Goal: Information Seeking & Learning: Learn about a topic

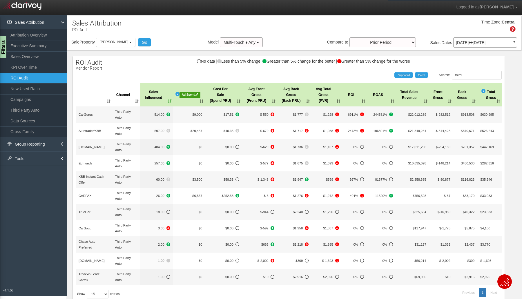
select select "object:5996"
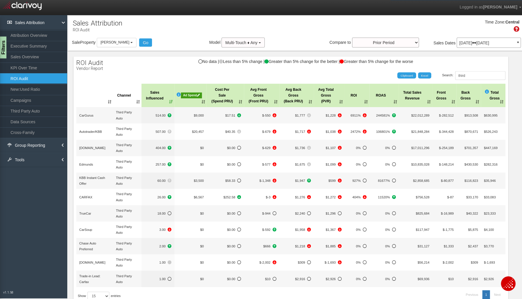
click at [135, 44] on button "[PERSON_NAME]" at bounding box center [115, 42] width 39 height 9
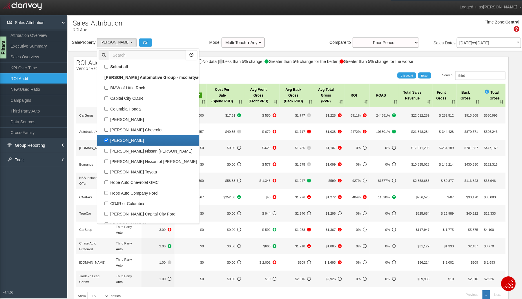
scroll to position [10, 0]
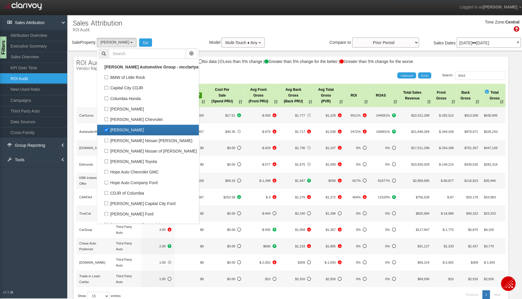
click at [110, 127] on label "[PERSON_NAME]" at bounding box center [147, 129] width 98 height 8
click at [107, 127] on input "[PERSON_NAME]" at bounding box center [106, 129] width 4 height 4
checkbox input "false"
select select
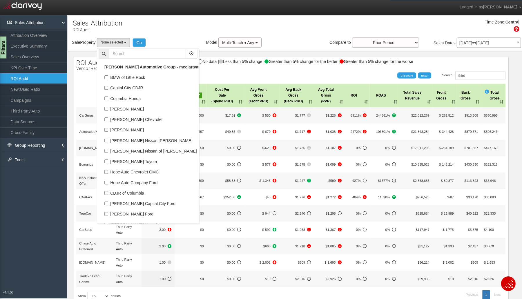
scroll to position [30, 0]
click at [131, 91] on label "Capital City CDJR" at bounding box center [147, 88] width 98 height 8
click at [107, 89] on input "Capital City CDJR" at bounding box center [106, 87] width 4 height 4
checkbox input "true"
select select "object:5992"
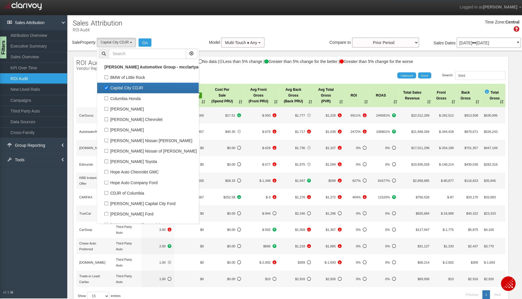
click at [122, 85] on label "Capital City CDJR" at bounding box center [147, 88] width 98 height 8
click at [107, 85] on input "Capital City CDJR" at bounding box center [106, 87] width 4 height 4
checkbox input "false"
select select
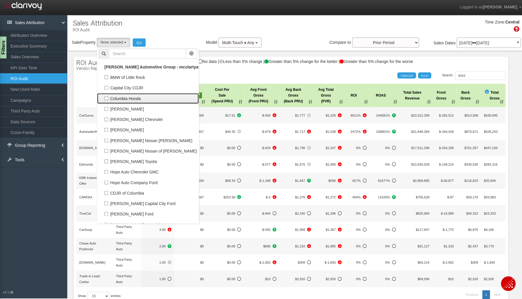
click at [120, 101] on label "Columbia Honda" at bounding box center [147, 98] width 98 height 8
click at [107, 99] on input "Columbia Honda" at bounding box center [106, 98] width 4 height 4
checkbox input "true"
select select "object:5993"
click at [141, 43] on button "Go" at bounding box center [141, 42] width 13 height 8
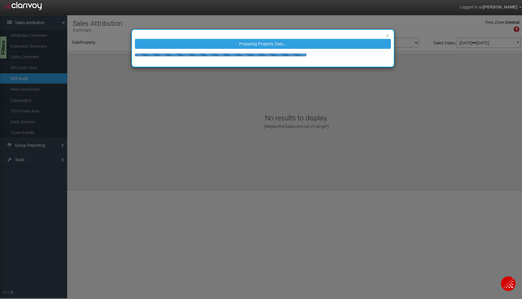
select select "object:6061"
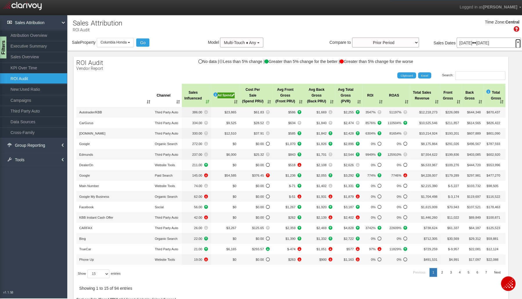
click at [512, 44] on link "▼" at bounding box center [514, 43] width 5 height 9
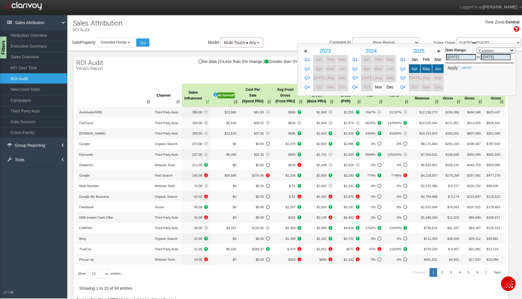
click at [431, 59] on span "Mar" at bounding box center [434, 59] width 7 height 4
select select ","
type input "[DATE]"
click at [432, 69] on span "Jun" at bounding box center [435, 68] width 6 height 4
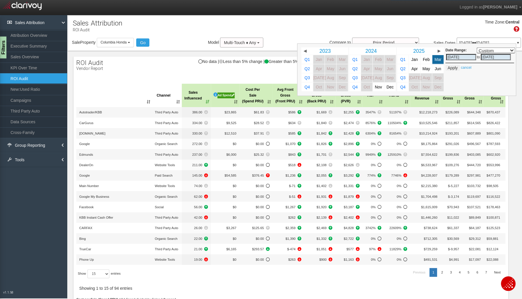
select select ","
type input "[DATE]"
click at [442, 66] on button "Apply" at bounding box center [449, 68] width 14 height 6
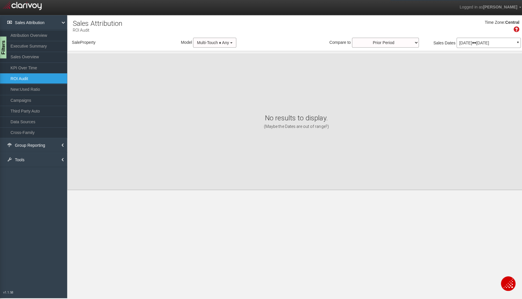
select select "object:6147"
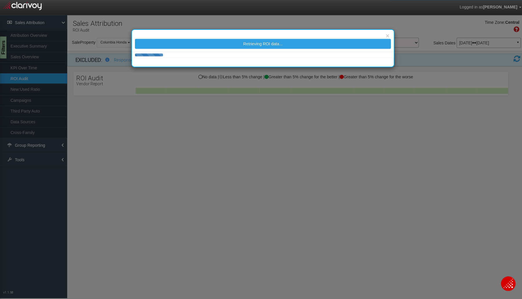
click at [2, 48] on div "× Retrieving ROI data..." at bounding box center [261, 149] width 522 height 299
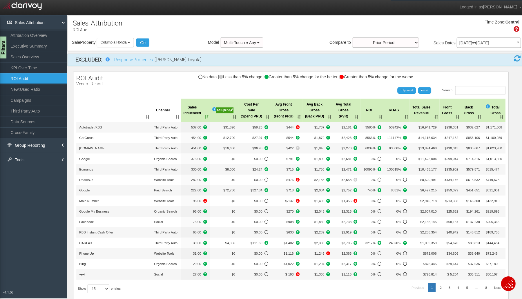
click at [5, 49] on div "Filters" at bounding box center [2, 47] width 7 height 22
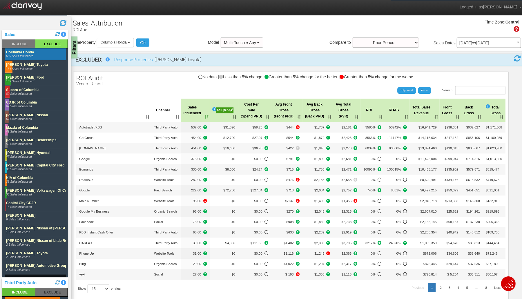
click at [23, 53] on rect at bounding box center [35, 54] width 61 height 12
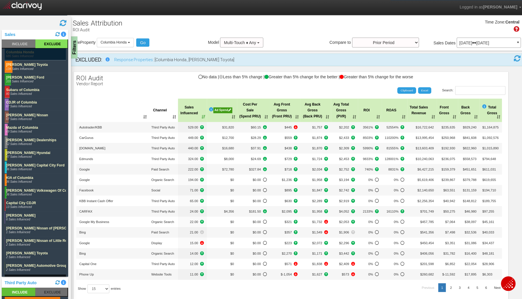
click at [48, 44] on rect at bounding box center [51, 43] width 32 height 8
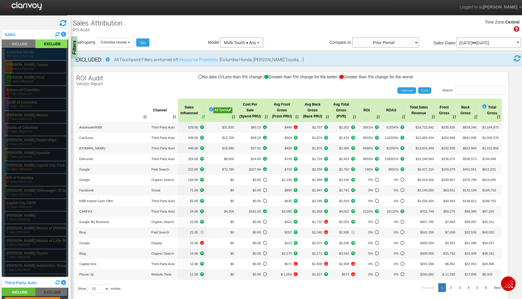
click at [25, 55] on rect at bounding box center [35, 54] width 61 height 12
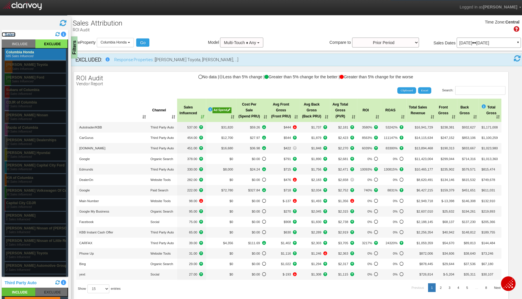
click at [11, 34] on link "Sales" at bounding box center [9, 34] width 14 height 5
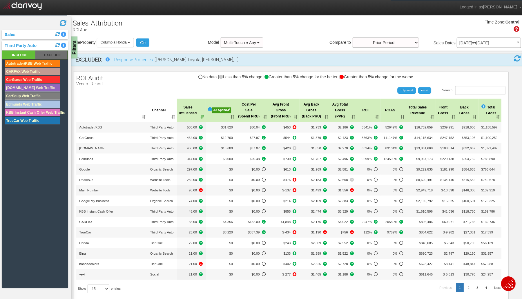
click at [74, 46] on div "Filters" at bounding box center [73, 47] width 7 height 22
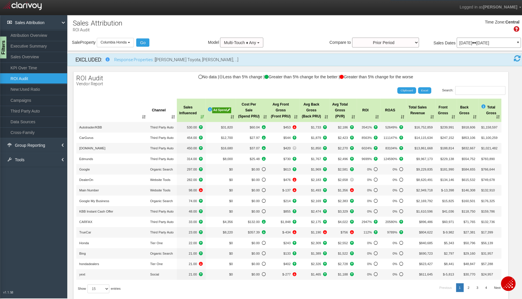
click at [24, 101] on link "Campaigns" at bounding box center [33, 99] width 67 height 10
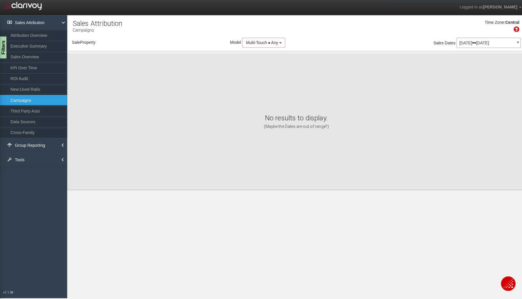
select select "object:6213"
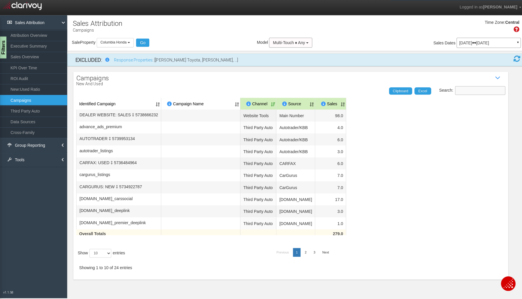
click at [453, 92] on input "Search:" at bounding box center [477, 90] width 50 height 9
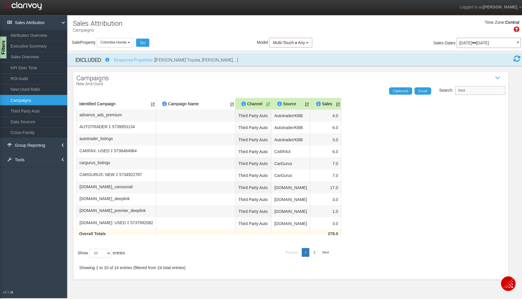
type input "third"
click at [327, 105] on th "Sales" at bounding box center [323, 103] width 31 height 12
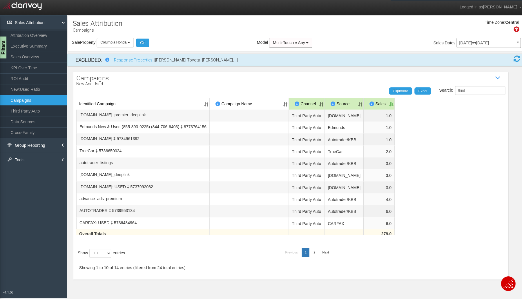
click at [392, 106] on th "Sales" at bounding box center [376, 103] width 31 height 12
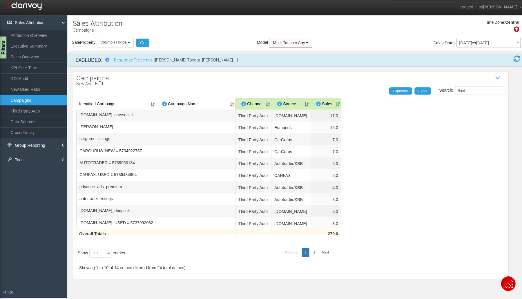
scroll to position [19, 0]
click at [22, 76] on link "ROI Audit" at bounding box center [33, 78] width 67 height 10
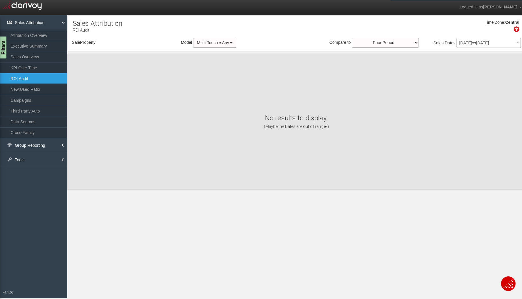
select select "object:6281"
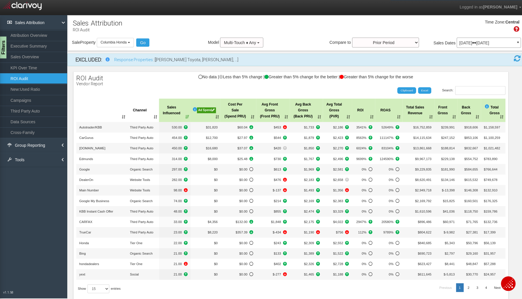
click at [4, 46] on div "Filters" at bounding box center [2, 47] width 7 height 22
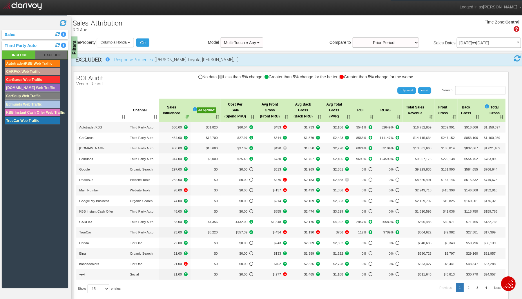
click at [8, 30] on div "Sales" at bounding box center [35, 35] width 66 height 10
click at [8, 33] on link "Sales" at bounding box center [9, 34] width 14 height 5
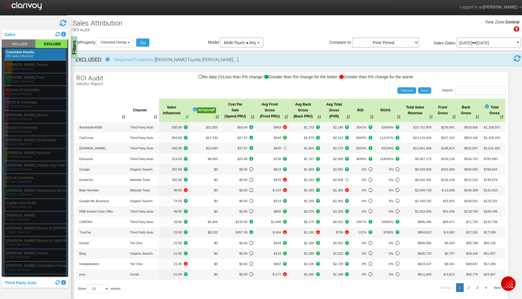
click at [74, 45] on div "Filters" at bounding box center [73, 47] width 7 height 22
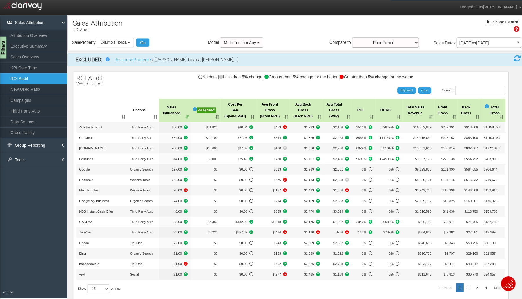
click at [248, 111] on th "Cost Per Sale (Spend PRU)" at bounding box center [236, 109] width 35 height 23
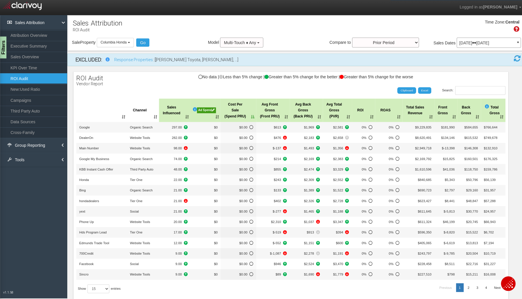
click at [248, 111] on th "Cost Per Sale (Spend PRU)" at bounding box center [236, 109] width 35 height 23
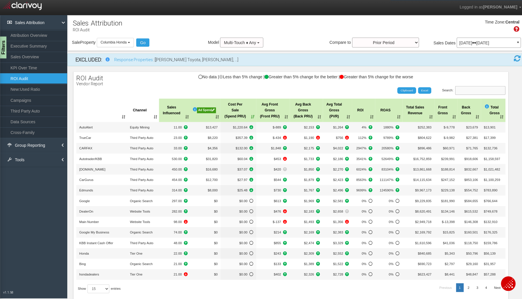
click at [454, 86] on input "Search:" at bounding box center [477, 90] width 50 height 9
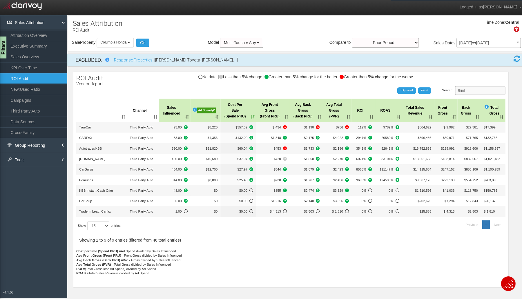
type input "third"
click at [128, 43] on b "button" at bounding box center [128, 42] width 2 height 1
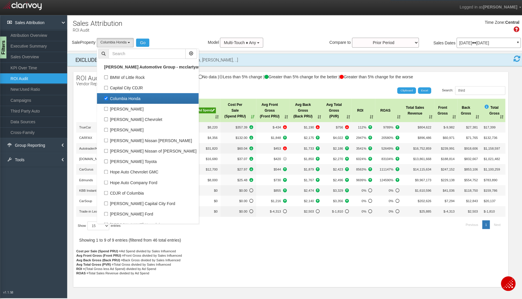
click at [125, 97] on label "Columbia Honda" at bounding box center [147, 98] width 98 height 8
click at [107, 97] on input "Columbia Honda" at bounding box center [106, 98] width 4 height 4
checkbox input "false"
select select
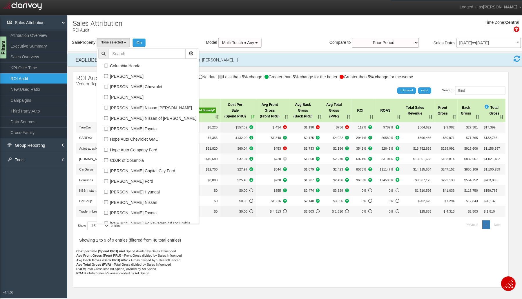
scroll to position [44, 0]
click at [133, 188] on label "[PERSON_NAME] Hyundai" at bounding box center [147, 190] width 98 height 8
click at [107, 188] on input "[PERSON_NAME] Hyundai" at bounding box center [106, 190] width 4 height 4
checkbox input "true"
select select "object:6293"
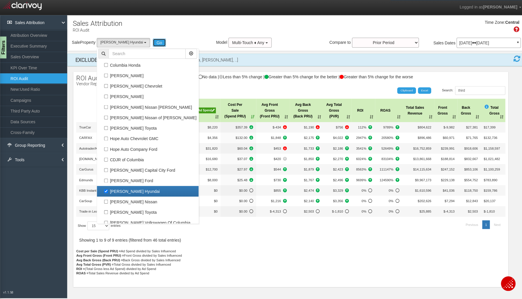
click at [152, 40] on button "Go" at bounding box center [158, 42] width 13 height 8
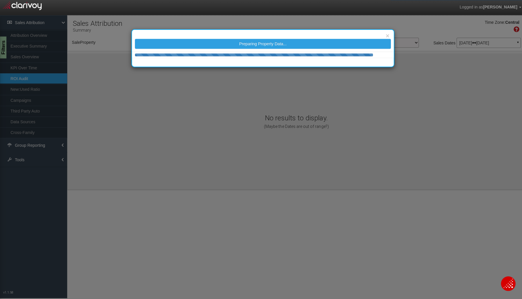
select select "object:6361"
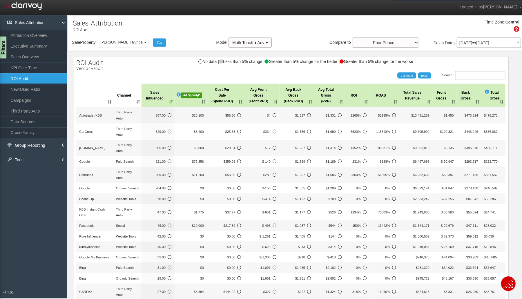
click at [493, 44] on p "[DATE] [DATE]" at bounding box center [485, 43] width 59 height 4
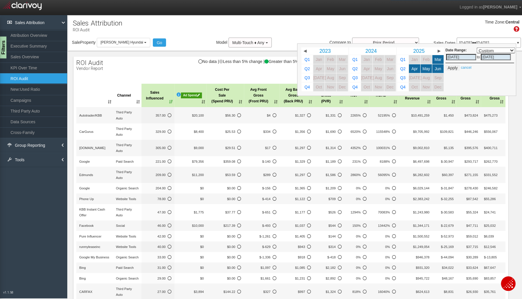
click at [493, 44] on div "Date Range: Custom [DATE] This Week Last Week This Month Last Month This Quarte…" at bounding box center [404, 69] width 218 height 52
click at [173, 25] on div "Time Zone: Central" at bounding box center [294, 28] width 455 height 19
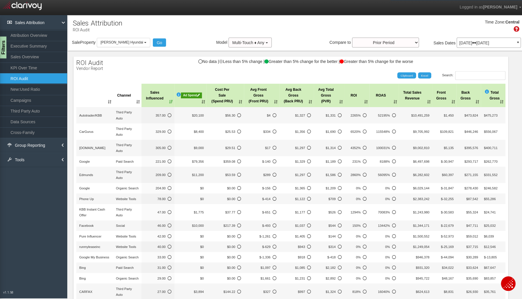
click at [0, 51] on div "Filters" at bounding box center [2, 47] width 7 height 22
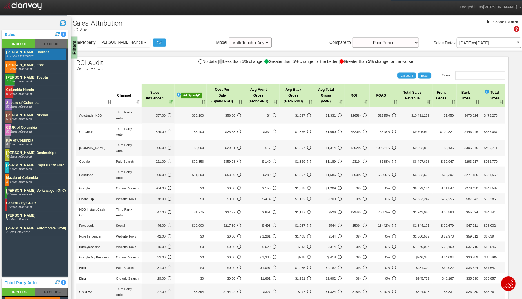
click at [47, 44] on rect at bounding box center [51, 43] width 32 height 8
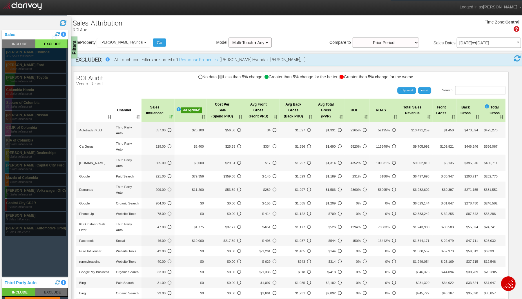
click at [29, 55] on rect at bounding box center [35, 54] width 61 height 12
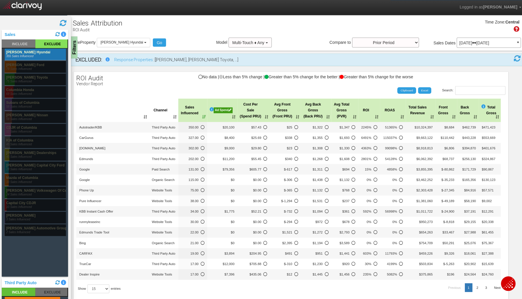
click at [73, 48] on div "Filters" at bounding box center [73, 47] width 7 height 22
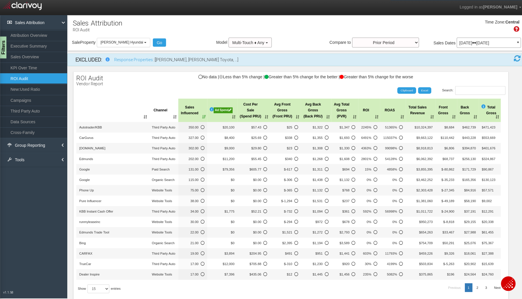
click at [203, 115] on th "Sales Influenced" at bounding box center [191, 109] width 29 height 23
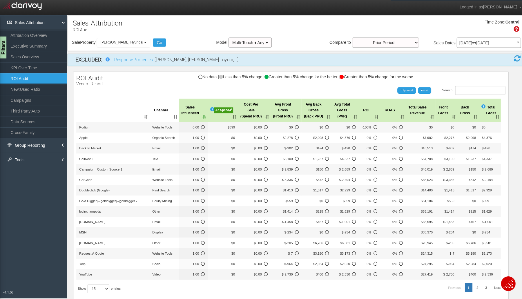
click at [203, 115] on th "Sales Influenced" at bounding box center [192, 109] width 29 height 23
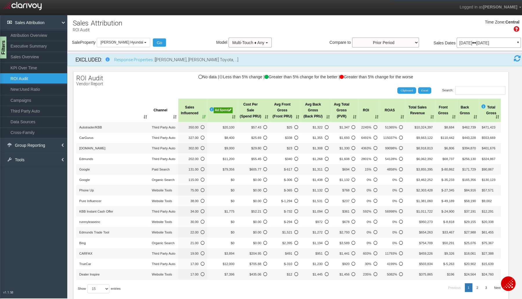
click at [23, 66] on link "KPI Over Time" at bounding box center [33, 67] width 67 height 10
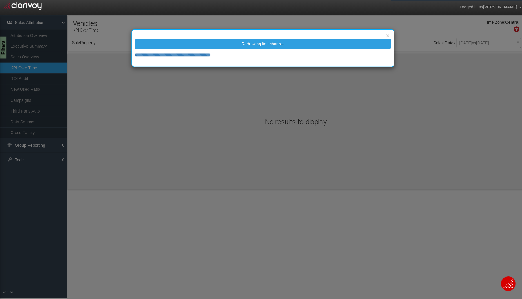
select select "object:6446"
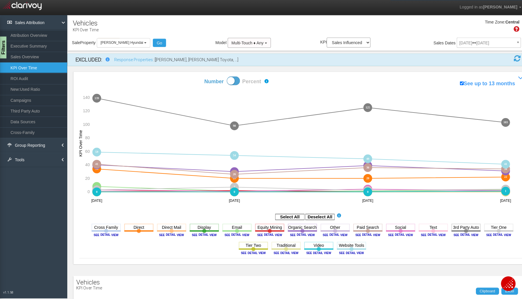
click at [323, 215] on rect at bounding box center [317, 216] width 29 height 6
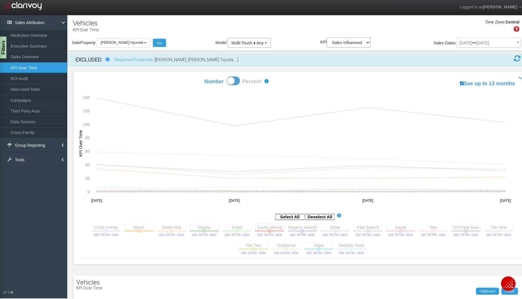
click at [136, 227] on rect at bounding box center [137, 225] width 29 height 7
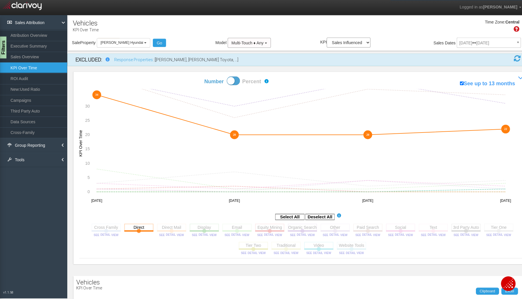
click at [294, 225] on rect at bounding box center [300, 225] width 29 height 7
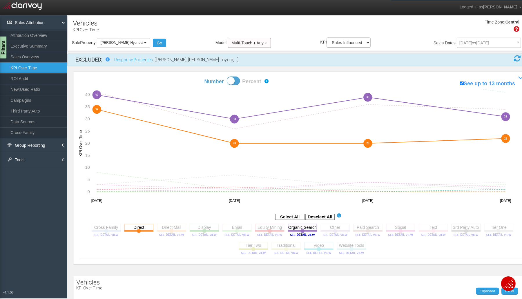
click at [351, 227] on rect at bounding box center [365, 225] width 29 height 7
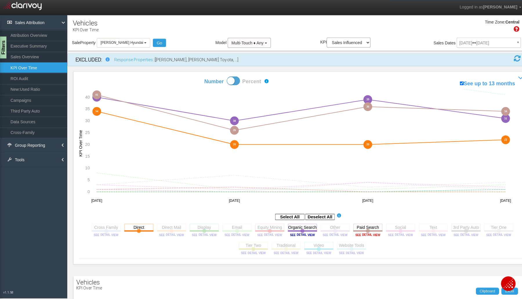
click at [359, 233] on image at bounding box center [365, 232] width 26 height 3
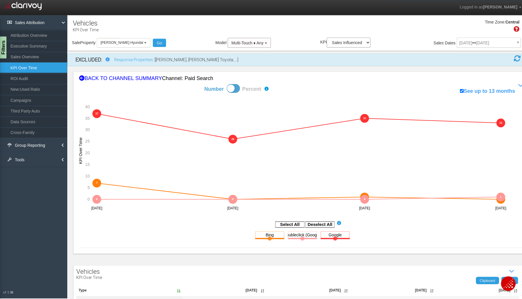
click at [273, 233] on rect at bounding box center [267, 233] width 29 height 7
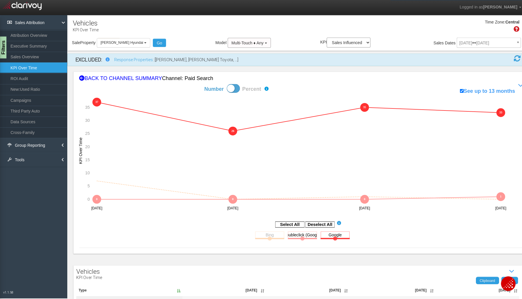
click at [296, 232] on rect at bounding box center [300, 233] width 29 height 7
click at [155, 79] on div "BACK TO CHANNEL SUMMARY Channel: paid search" at bounding box center [300, 78] width 443 height 8
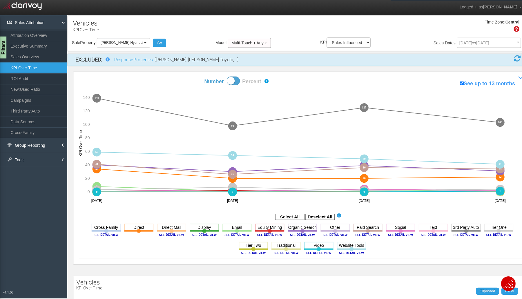
click at [320, 220] on aside "Select All Deselect All" at bounding box center [300, 216] width 443 height 10
click at [321, 218] on rect at bounding box center [317, 216] width 29 height 6
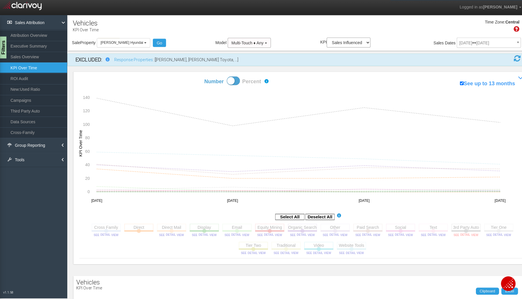
click at [451, 233] on image at bounding box center [463, 232] width 26 height 3
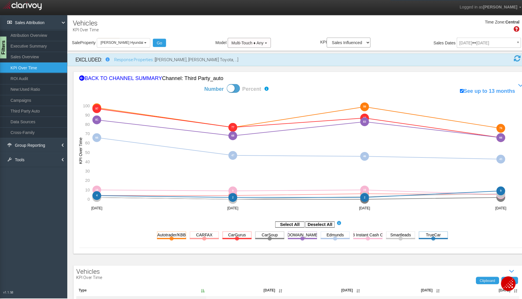
click at [310, 222] on rect at bounding box center [317, 223] width 29 height 6
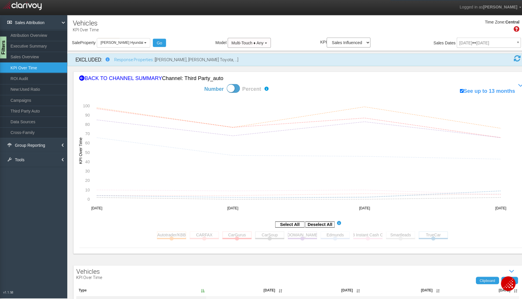
click at [177, 236] on rect at bounding box center [170, 233] width 29 height 7
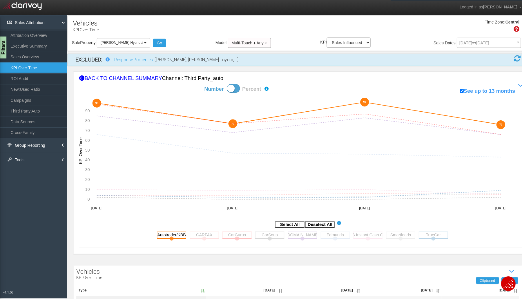
click at [244, 232] on rect at bounding box center [235, 233] width 29 height 7
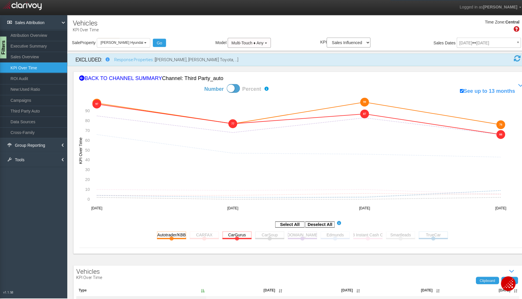
click at [289, 233] on rect at bounding box center [300, 233] width 29 height 7
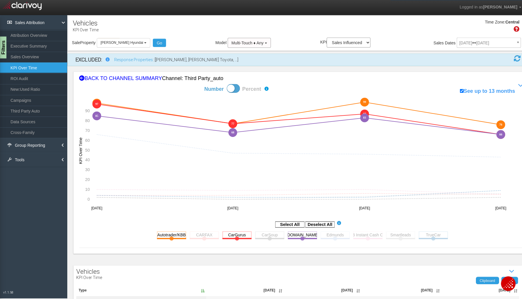
click at [325, 233] on rect at bounding box center [332, 233] width 29 height 7
click at [438, 235] on rect at bounding box center [430, 233] width 29 height 7
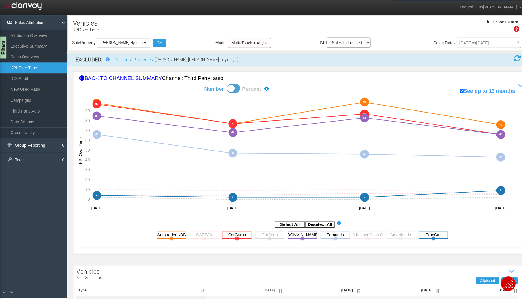
click at [391, 234] on rect at bounding box center [397, 233] width 29 height 7
click at [260, 232] on rect at bounding box center [267, 233] width 29 height 7
click at [198, 233] on rect at bounding box center [202, 233] width 29 height 7
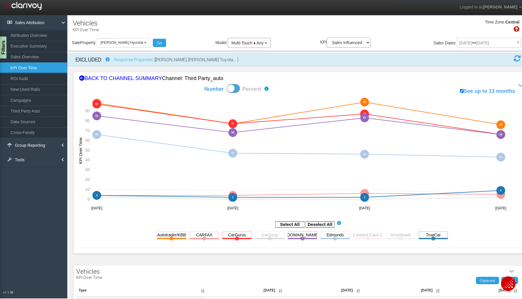
click at [102, 45] on button "[PERSON_NAME] Hyundai" at bounding box center [122, 42] width 53 height 9
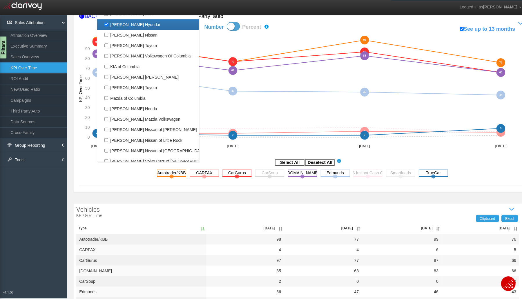
scroll to position [145, 0]
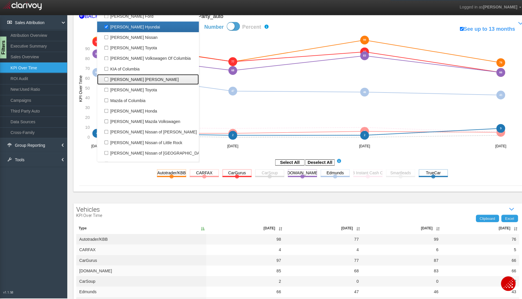
click at [133, 77] on label "[PERSON_NAME] [PERSON_NAME]" at bounding box center [147, 79] width 98 height 8
click at [107, 77] on input "[PERSON_NAME] [PERSON_NAME]" at bounding box center [106, 79] width 4 height 4
checkbox input "true"
click at [129, 26] on label "[PERSON_NAME] Hyundai" at bounding box center [147, 27] width 98 height 8
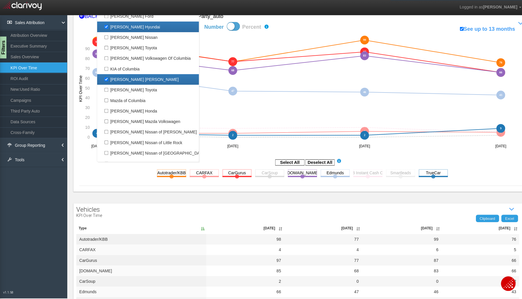
click at [107, 26] on input "[PERSON_NAME] Hyundai" at bounding box center [106, 27] width 4 height 4
checkbox input "false"
select select "object:6451"
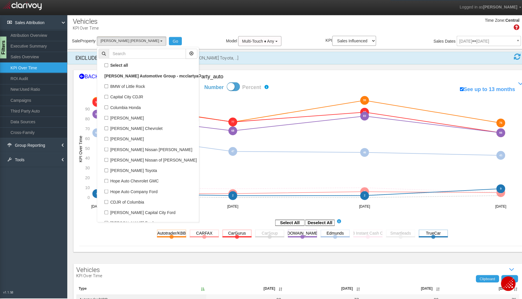
scroll to position [0, 0]
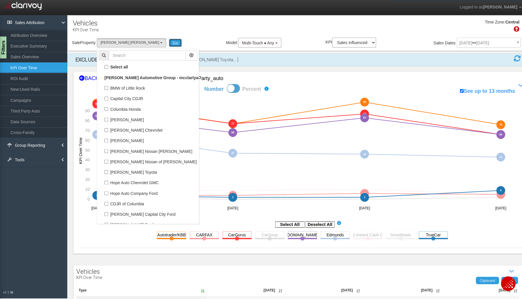
click at [168, 39] on button "Go" at bounding box center [174, 43] width 13 height 8
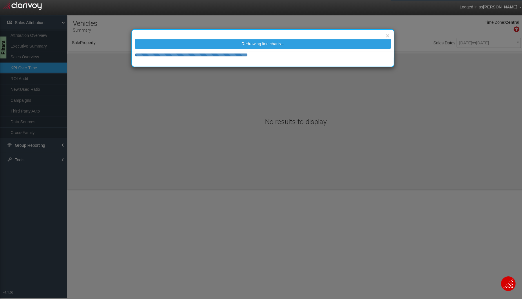
select select "object:6693"
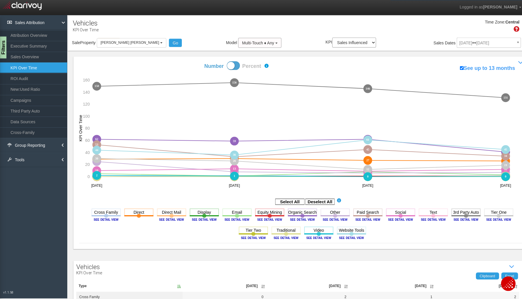
click at [27, 77] on link "ROI Audit" at bounding box center [33, 78] width 67 height 10
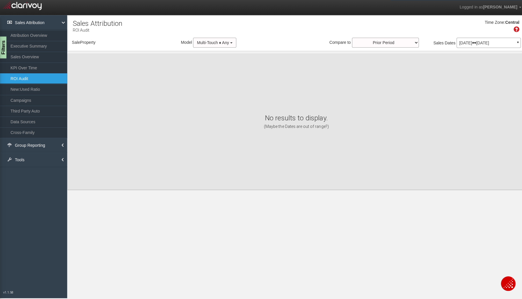
select select "object:6913"
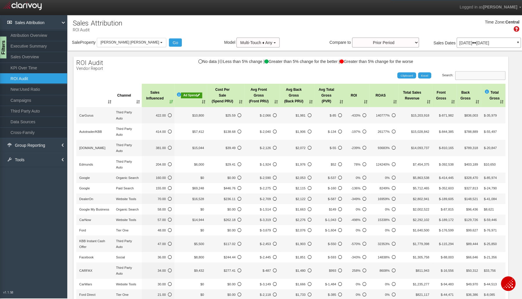
click at [473, 76] on input "Search:" at bounding box center [477, 75] width 50 height 9
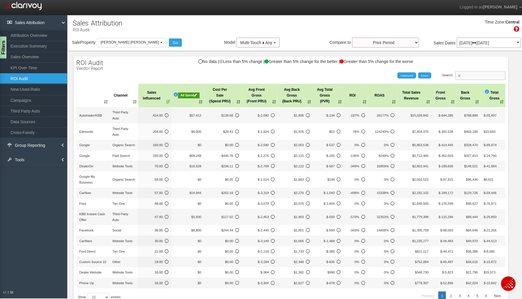
type input "eq"
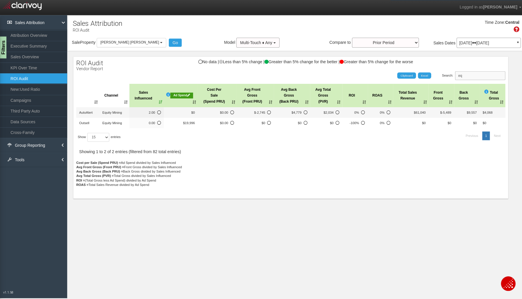
click at [462, 78] on input "eq" at bounding box center [477, 75] width 50 height 9
drag, startPoint x: 479, startPoint y: 76, endPoint x: 435, endPoint y: 76, distance: 43.5
click at [435, 76] on div "Search: eq" at bounding box center [394, 75] width 216 height 9
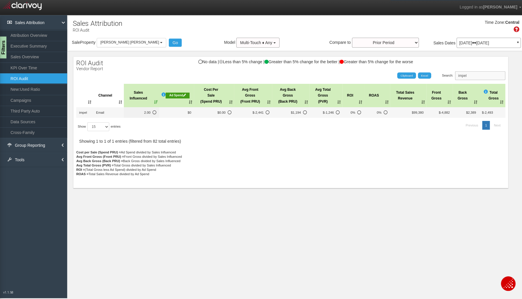
type input "impel"
click at [146, 39] on button "[PERSON_NAME] [PERSON_NAME]" at bounding box center [130, 42] width 69 height 9
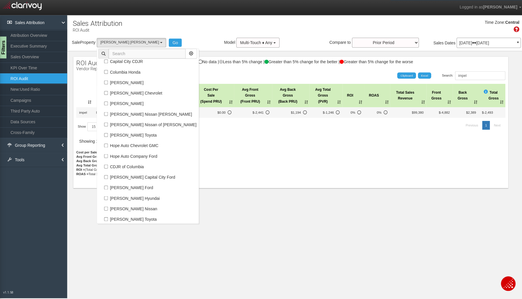
scroll to position [37, 0]
click at [128, 183] on label "[PERSON_NAME] Ford" at bounding box center [147, 186] width 98 height 8
click at [107, 184] on input "[PERSON_NAME] Ford" at bounding box center [106, 186] width 4 height 4
checkbox input "true"
select select "object:6907"
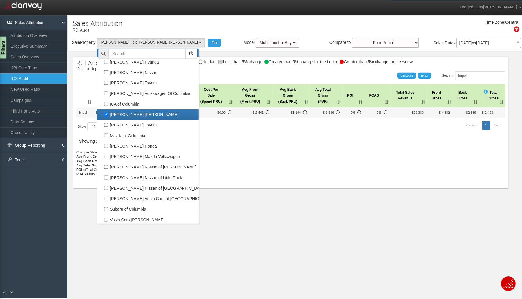
scroll to position [173, 0]
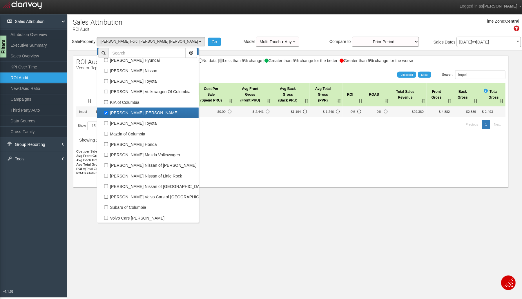
click at [135, 112] on label "[PERSON_NAME] [PERSON_NAME]" at bounding box center [147, 113] width 98 height 8
click at [107, 112] on input "[PERSON_NAME] [PERSON_NAME]" at bounding box center [106, 113] width 4 height 4
checkbox input "false"
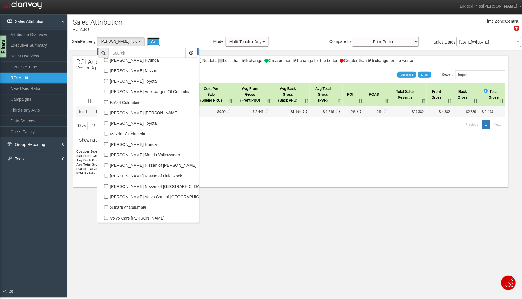
click at [148, 42] on button "Go" at bounding box center [152, 42] width 13 height 8
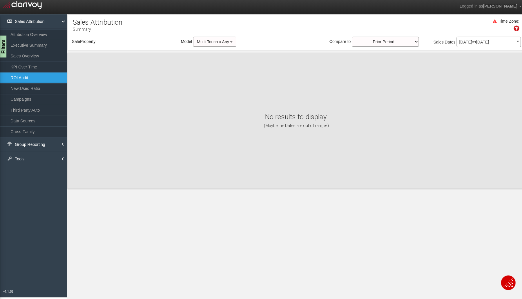
select select "object:6975"
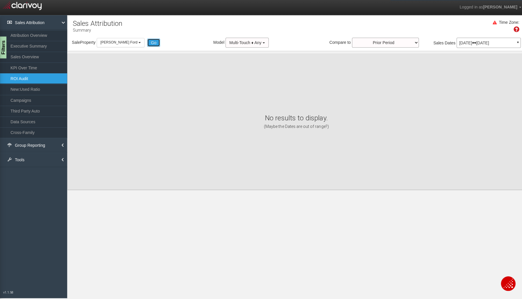
click at [148, 41] on button "Go" at bounding box center [152, 42] width 13 height 8
select select "object:7061"
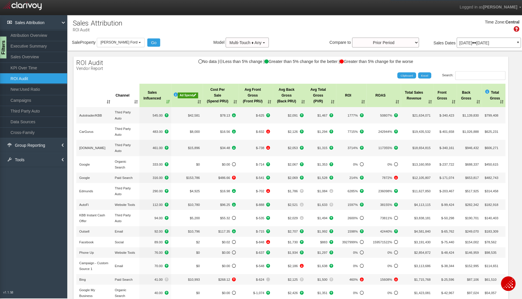
click at [2, 46] on div "Filters" at bounding box center [2, 47] width 7 height 22
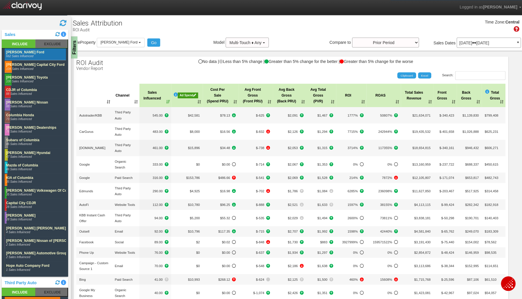
click at [43, 43] on rect at bounding box center [51, 43] width 32 height 8
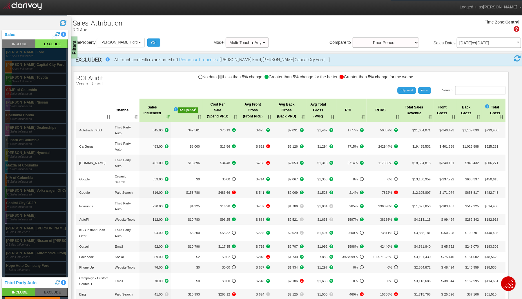
click at [30, 53] on rect at bounding box center [35, 54] width 61 height 12
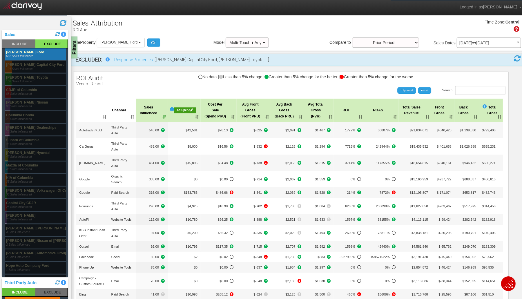
click at [76, 48] on div "Filters" at bounding box center [73, 47] width 7 height 22
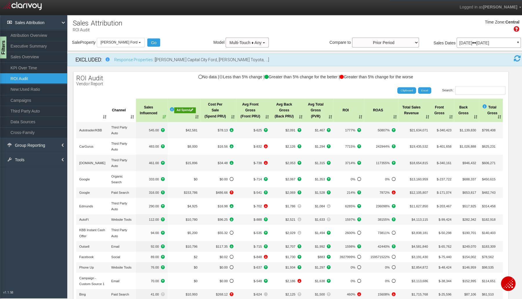
click at [14, 98] on link "Campaigns" at bounding box center [33, 99] width 67 height 10
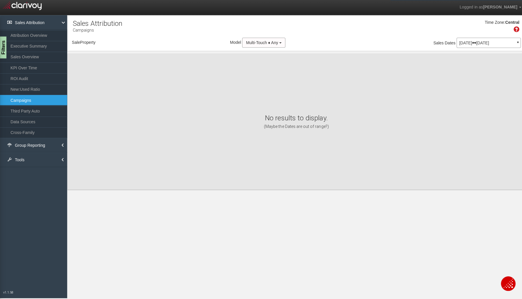
select select "object:7127"
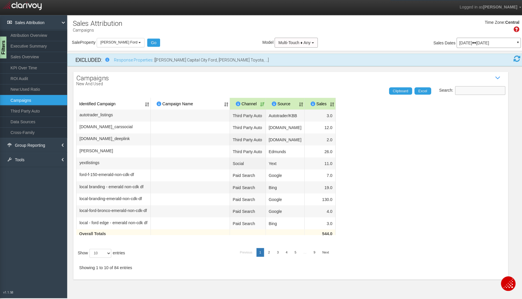
click at [467, 88] on input "Search:" at bounding box center [477, 90] width 50 height 9
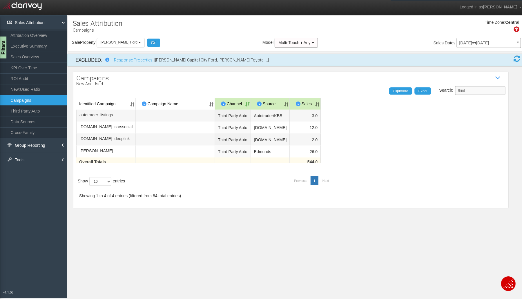
type input "third"
drag, startPoint x: 468, startPoint y: 90, endPoint x: 410, endPoint y: 90, distance: 58.3
click at [411, 90] on div "Search: third Clipboard Excel" at bounding box center [286, 90] width 432 height 9
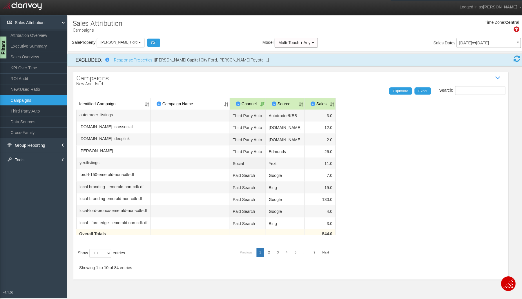
click at [333, 101] on th "Sales" at bounding box center [318, 103] width 31 height 12
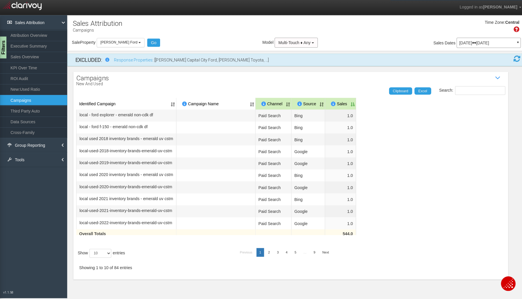
click at [354, 100] on th "Sales" at bounding box center [338, 103] width 31 height 12
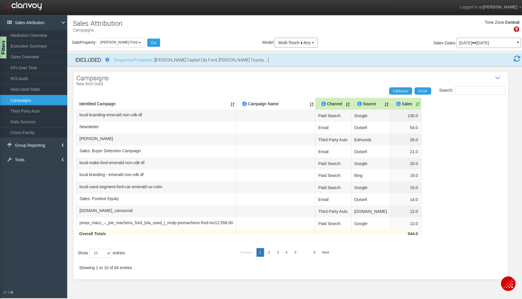
click at [112, 256] on label "Show 10 25 50 100 entries" at bounding box center [100, 251] width 47 height 9
click at [111, 256] on select "10 25 50 100" at bounding box center [100, 251] width 22 height 9
click at [106, 256] on select "10 25 50 100" at bounding box center [100, 251] width 22 height 9
select select "100"
click at [90, 256] on select "10 25 50 100" at bounding box center [100, 251] width 22 height 9
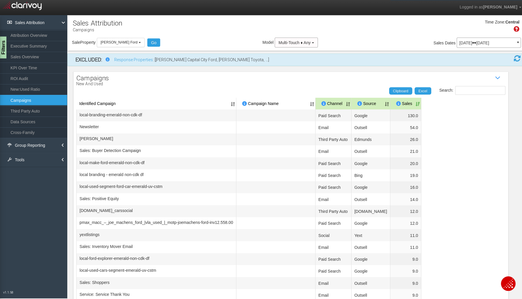
click at [132, 37] on div "Time Zone: Central" at bounding box center [294, 28] width 455 height 19
click at [132, 44] on button "[PERSON_NAME] Ford" at bounding box center [120, 42] width 48 height 9
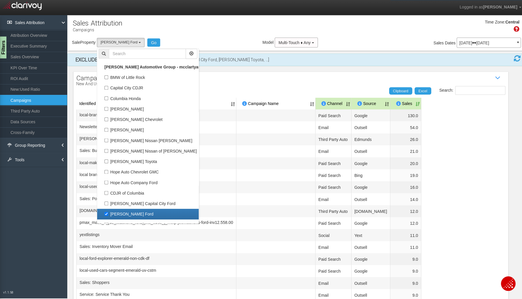
click at [107, 209] on label "[PERSON_NAME] Ford" at bounding box center [147, 213] width 98 height 8
click at [107, 211] on input "[PERSON_NAME] Ford" at bounding box center [106, 213] width 4 height 4
checkbox input "false"
select select
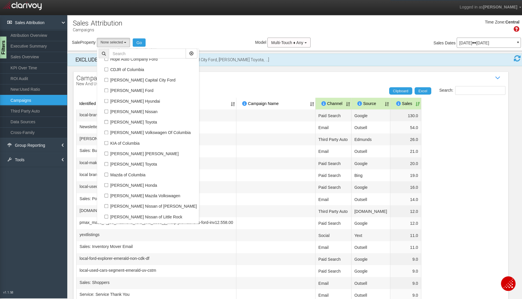
scroll to position [134, 0]
click at [118, 151] on label "[PERSON_NAME] [PERSON_NAME]" at bounding box center [147, 152] width 98 height 8
click at [107, 151] on input "[PERSON_NAME] [PERSON_NAME]" at bounding box center [106, 152] width 4 height 4
checkbox input "true"
select select "object:7133"
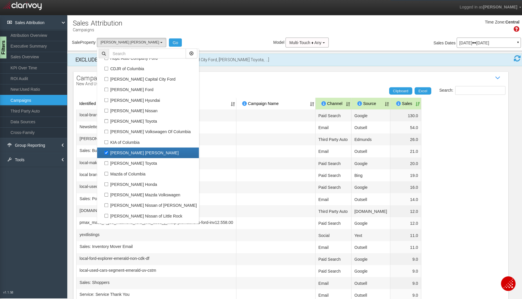
click at [164, 42] on div "Sale Property Loading BMW of Little Rock Capital City CDJR Columbia Honda [PERS…" at bounding box center [294, 43] width 455 height 12
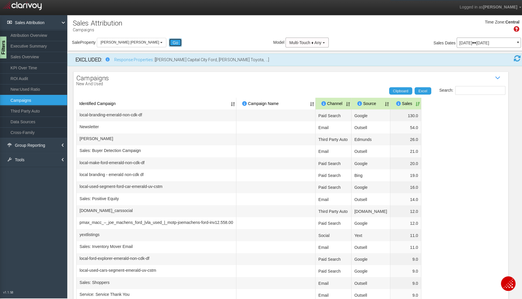
click at [168, 42] on button "Go" at bounding box center [174, 42] width 13 height 8
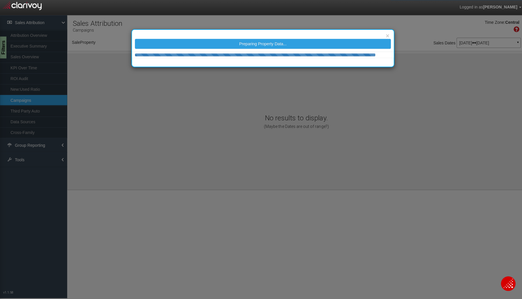
select select "object:7217"
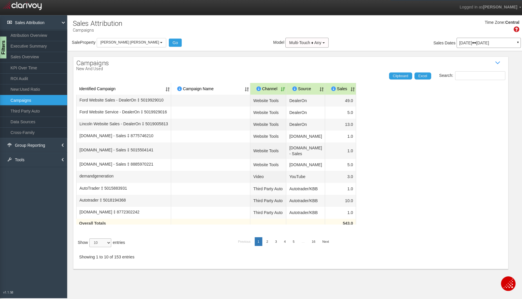
click at [105, 245] on select "10 25 50 100" at bounding box center [100, 241] width 22 height 9
select select "100"
click at [90, 245] on select "10 25 50 100" at bounding box center [100, 241] width 22 height 9
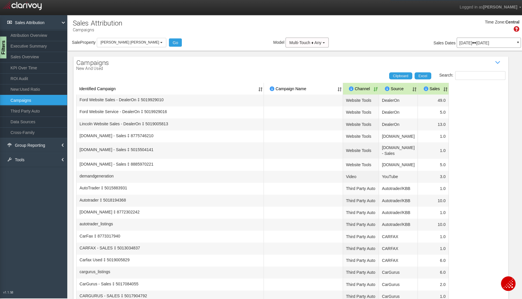
click at [446, 85] on th "Sales" at bounding box center [430, 88] width 31 height 12
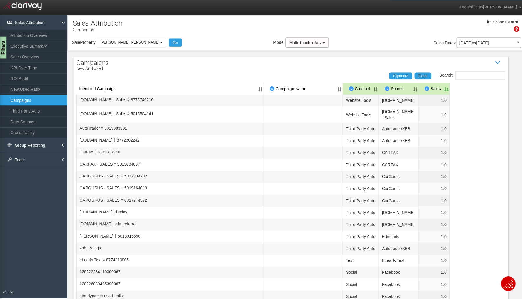
click at [446, 85] on th "Sales" at bounding box center [431, 88] width 31 height 12
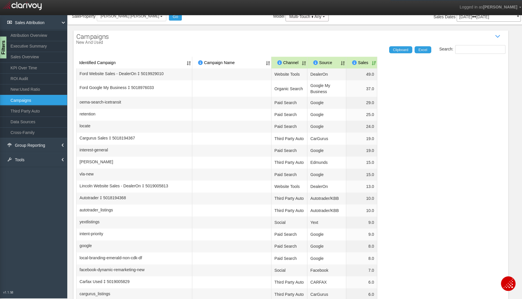
scroll to position [0, 0]
